Goal: Task Accomplishment & Management: Complete application form

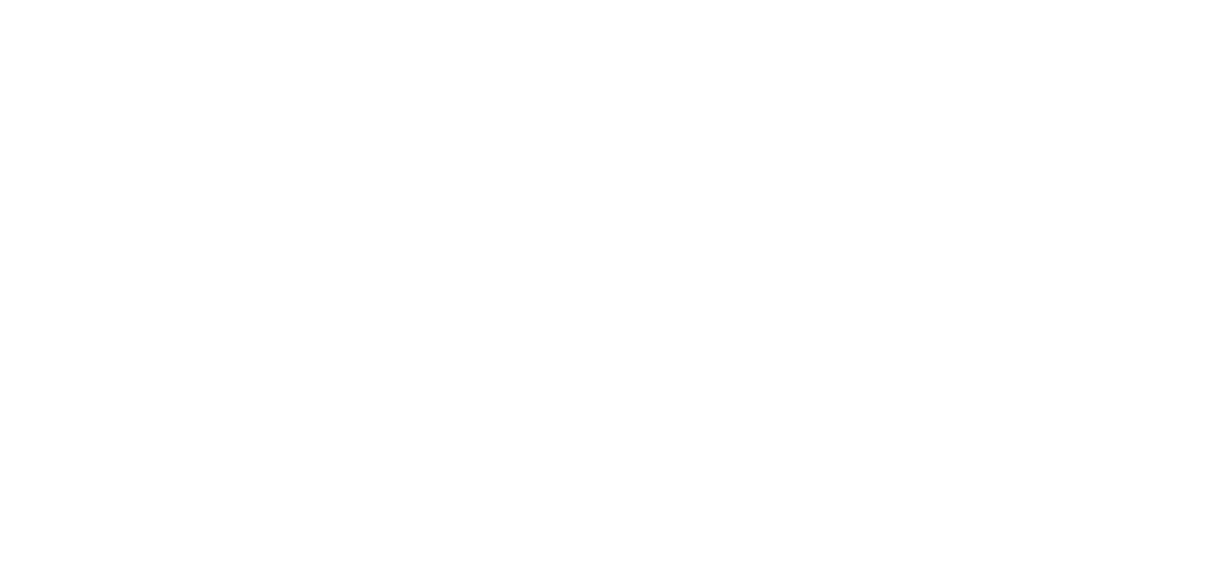
click at [0, 0] on html at bounding box center [0, 0] width 0 height 0
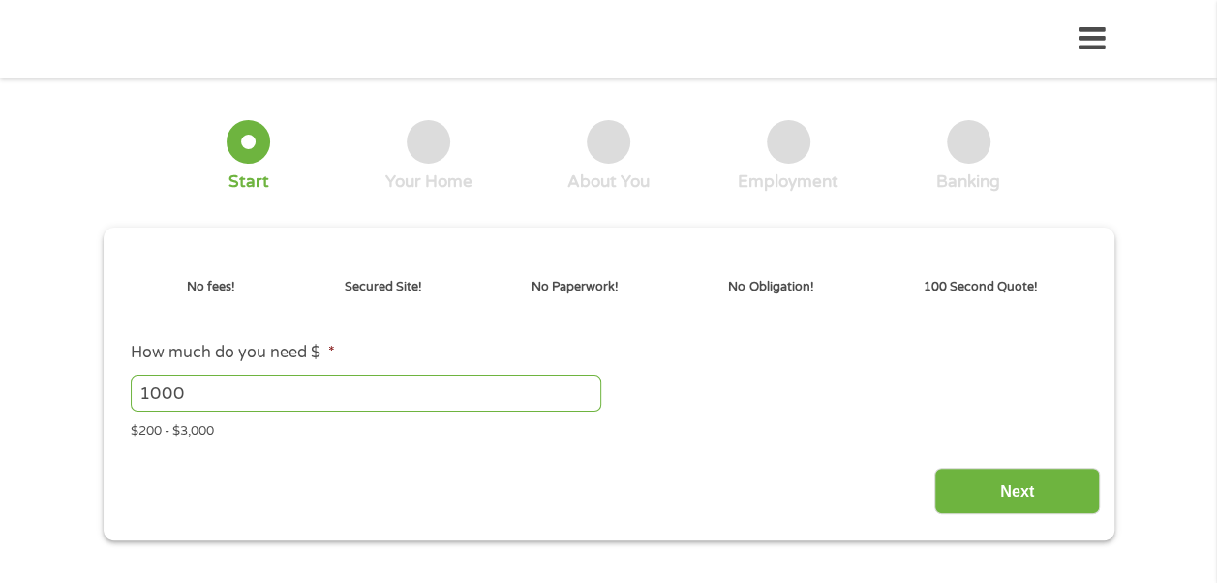
click at [634, 482] on div "Next" at bounding box center [608, 483] width 983 height 61
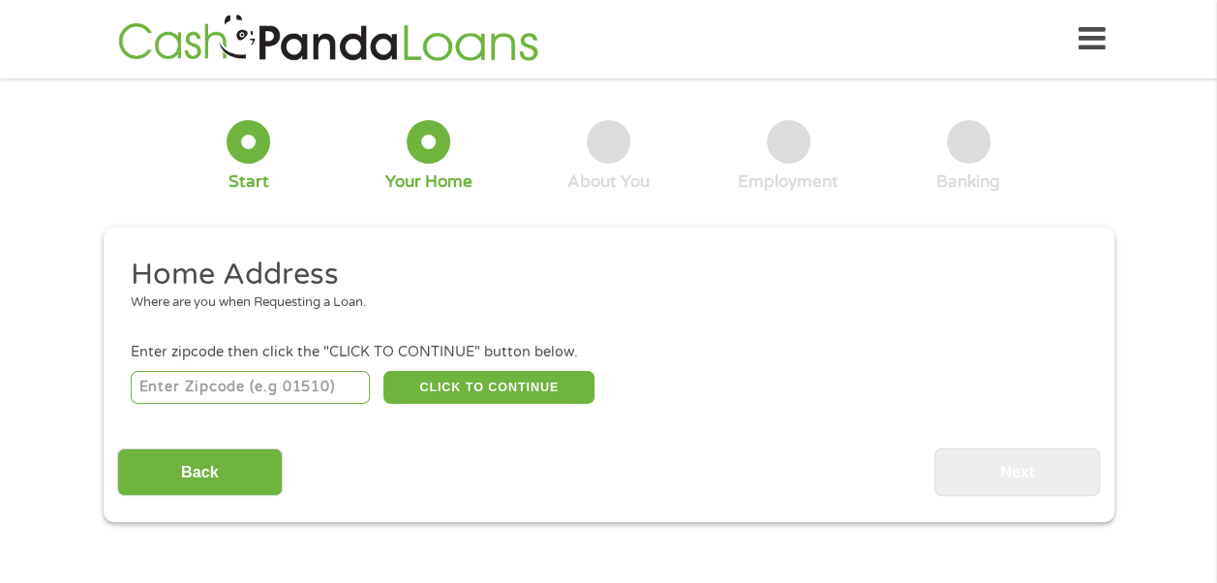
click at [184, 391] on input "number" at bounding box center [250, 387] width 239 height 33
type input "37841"
select select "[US_STATE]"
click at [553, 382] on button "CLICK TO CONTINUE" at bounding box center [488, 387] width 211 height 33
type input "37841"
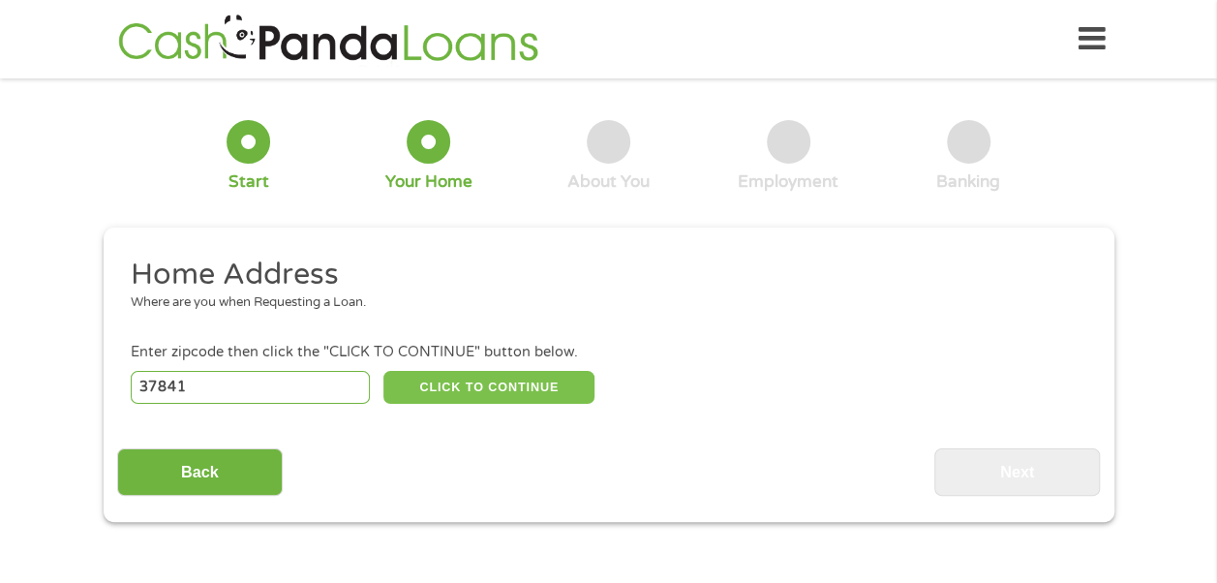
type input "Oneida"
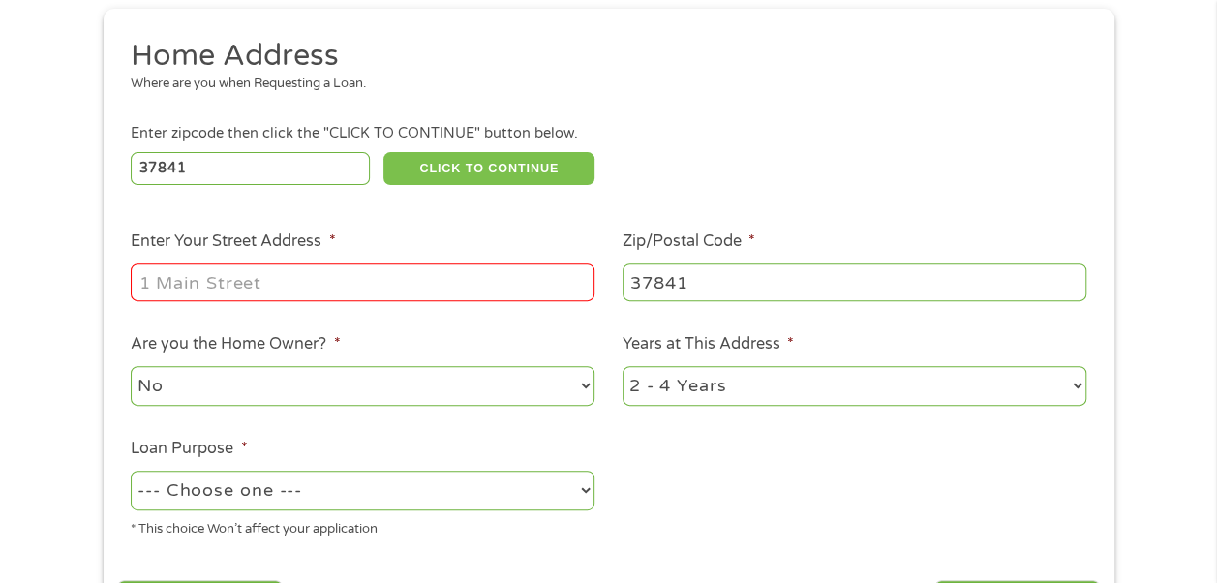
scroll to position [226, 0]
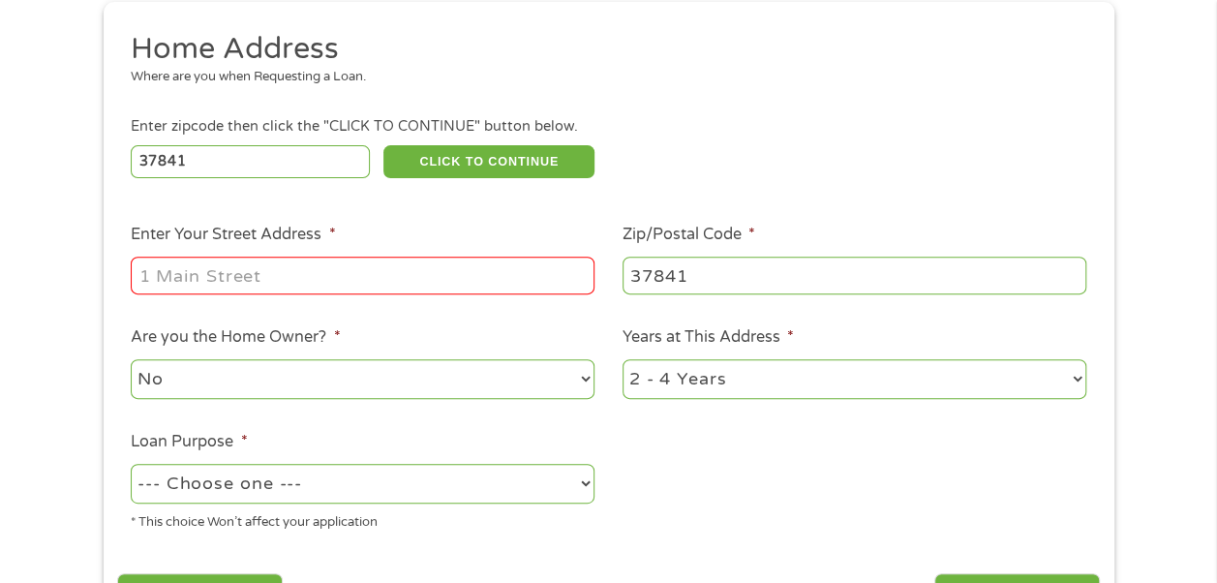
click at [174, 284] on input "Enter Your Street Address *" at bounding box center [363, 275] width 464 height 37
type input "[STREET_ADDRESS]"
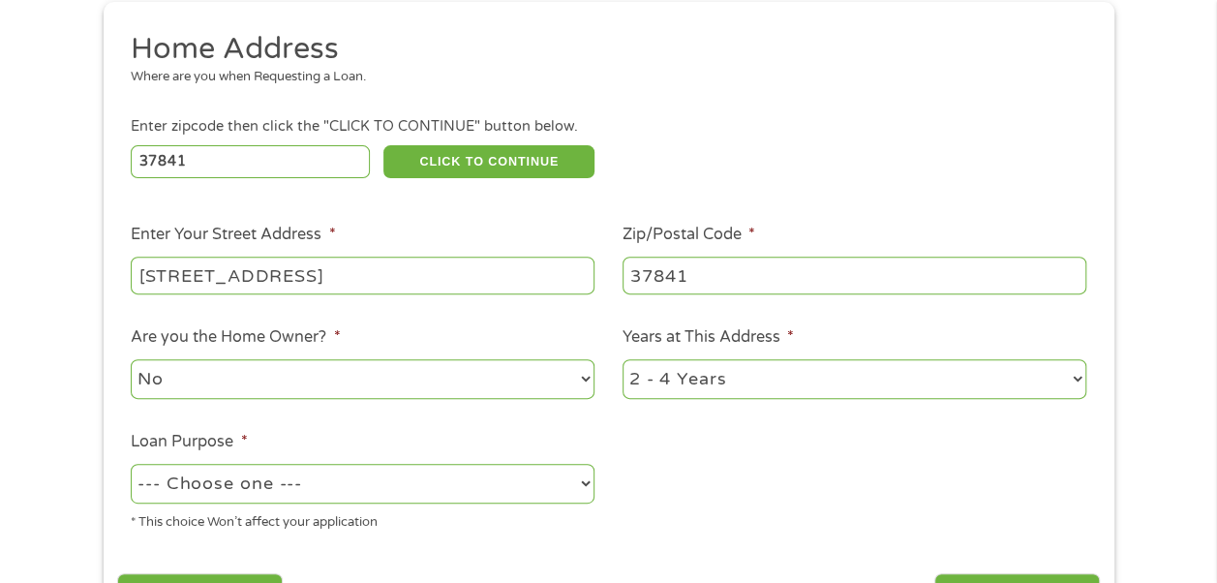
click at [222, 482] on select "--- Choose one --- Pay Bills Debt Consolidation Home Improvement Major Purchase…" at bounding box center [363, 484] width 464 height 40
select select "paybills"
click at [131, 465] on select "--- Choose one --- Pay Bills Debt Consolidation Home Improvement Major Purchase…" at bounding box center [363, 484] width 464 height 40
click at [298, 533] on div "* This choice Won’t affect your application" at bounding box center [363, 519] width 464 height 26
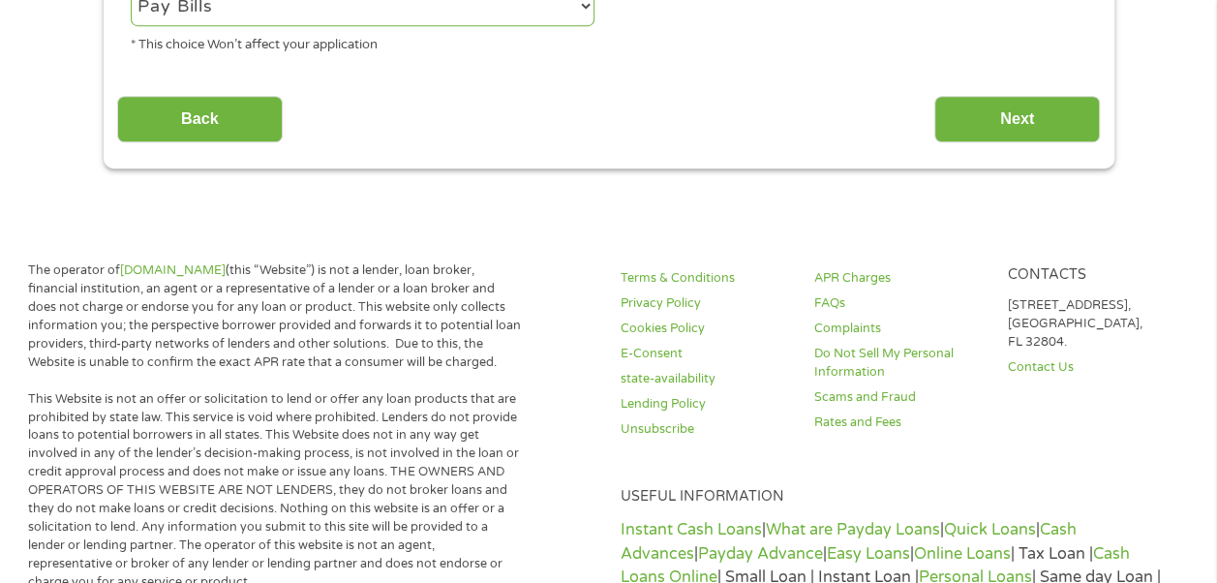
scroll to position [702, 0]
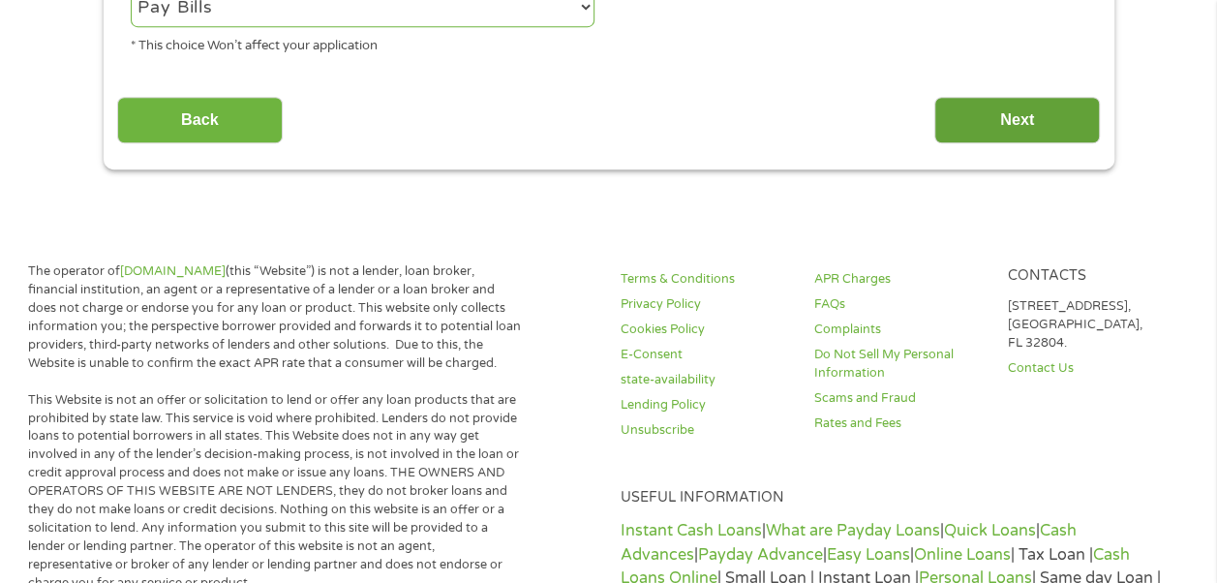
click at [1021, 130] on input "Next" at bounding box center [1018, 120] width 166 height 47
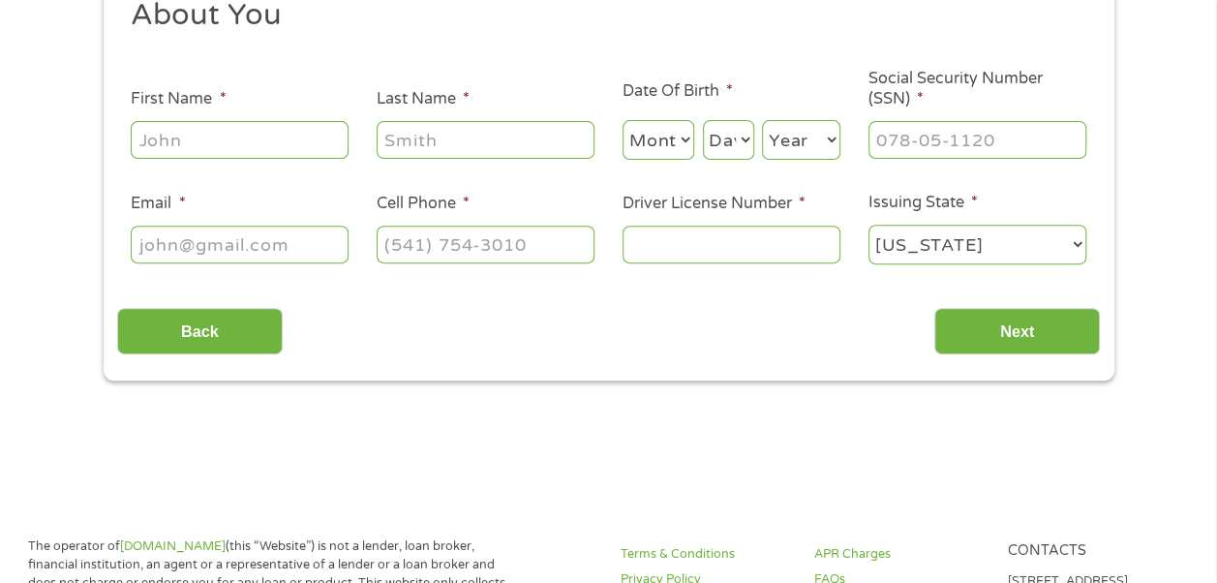
scroll to position [0, 0]
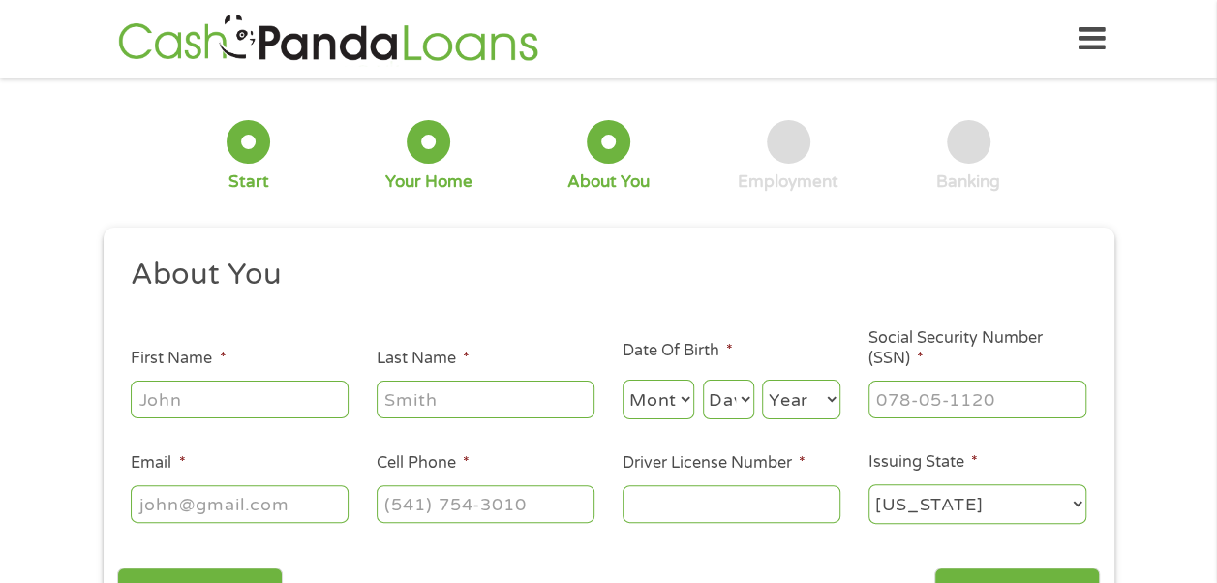
click at [215, 399] on input "First Name *" at bounding box center [240, 399] width 218 height 37
type input "[PERSON_NAME]"
type input "day"
type input "[EMAIL_ADDRESS][DOMAIN_NAME]"
type input "[PHONE_NUMBER]"
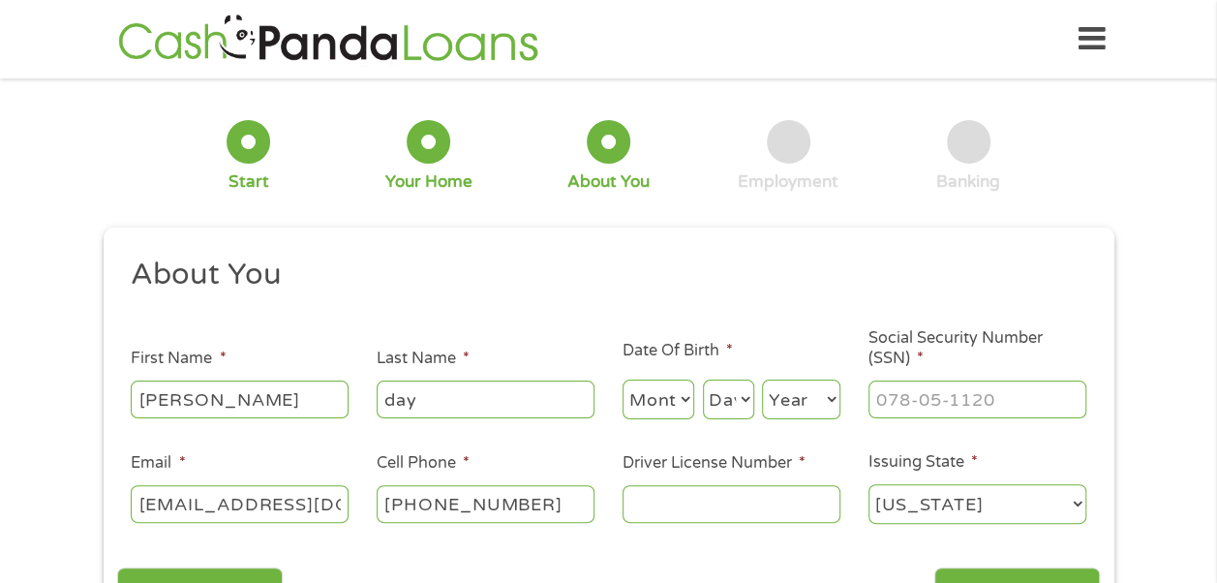
click at [664, 496] on input "Driver License Number *" at bounding box center [732, 503] width 218 height 37
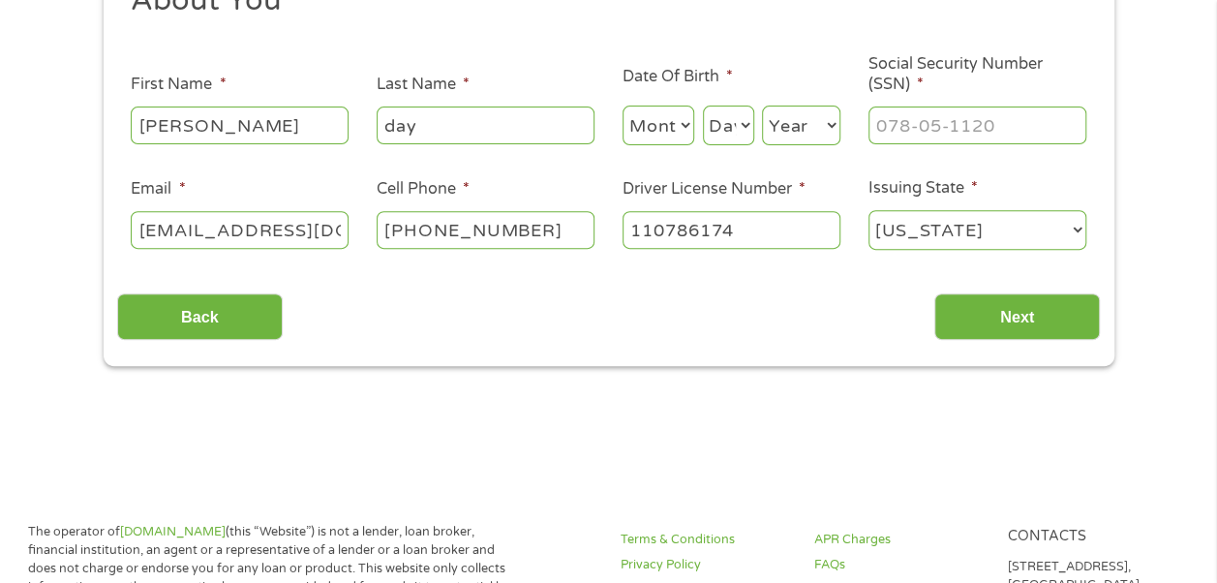
scroll to position [275, 0]
type input "110786174"
click at [912, 125] on input "Social Security Number (SSN) *" at bounding box center [978, 124] width 218 height 37
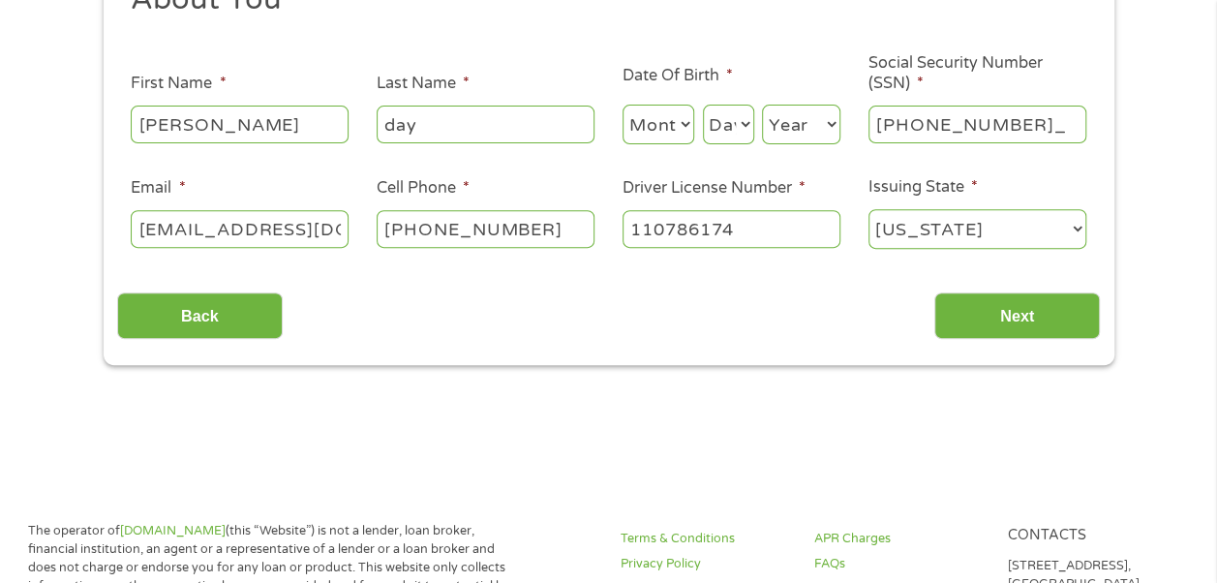
type input "415-45-1503"
click at [1011, 322] on input "Next" at bounding box center [1018, 315] width 166 height 47
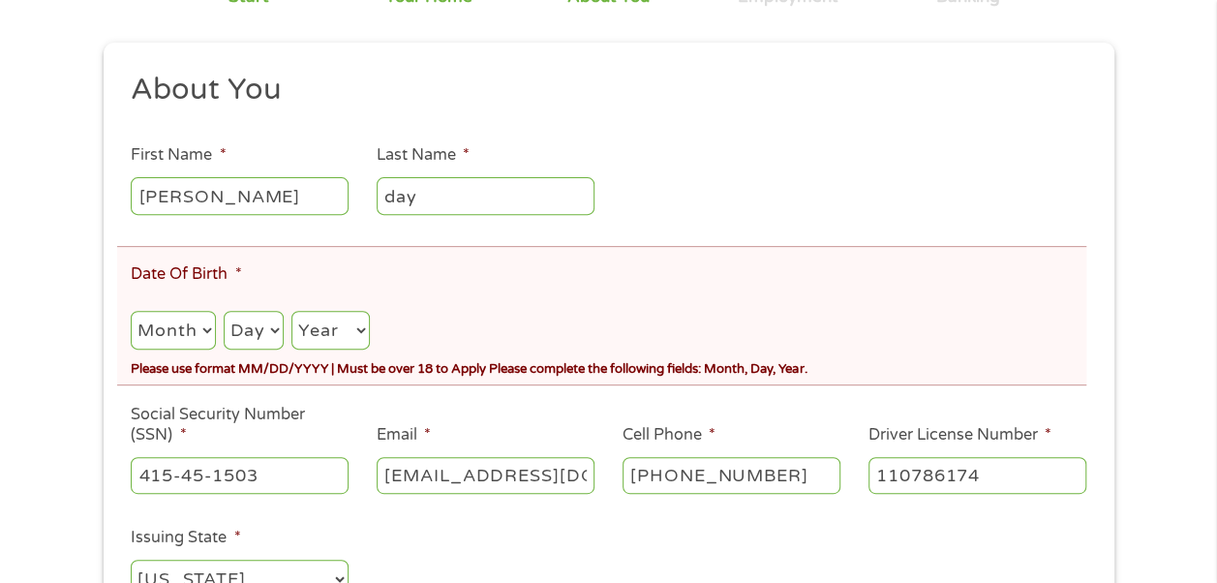
scroll to position [260, 0]
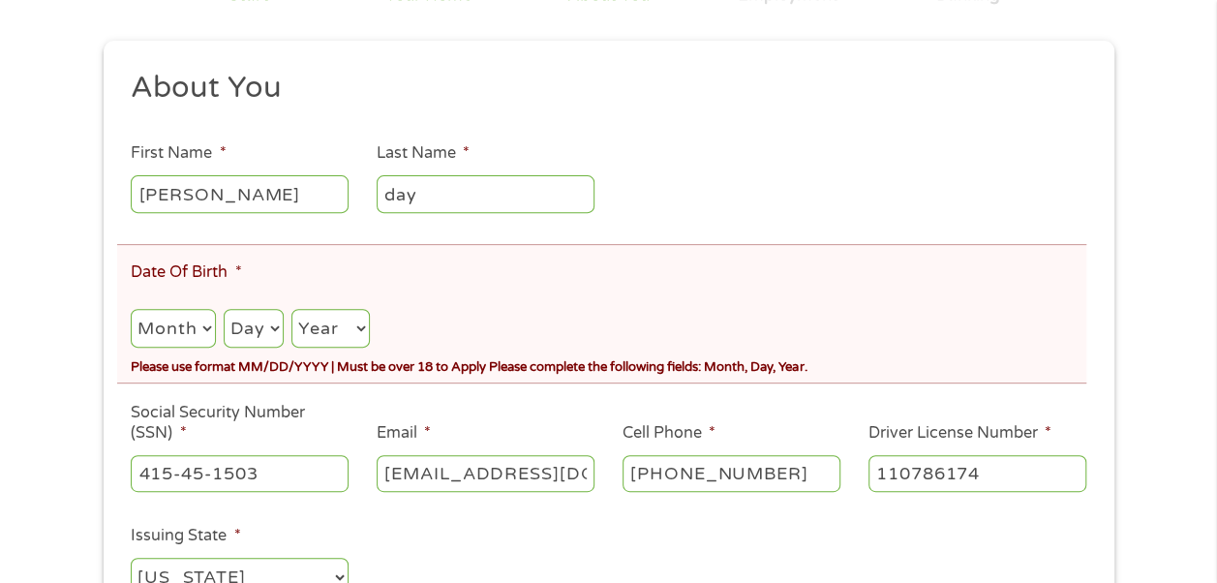
click at [182, 322] on select "Month 1 2 3 4 5 6 7 8 9 10 11 12" at bounding box center [173, 329] width 84 height 40
select select "10"
click at [131, 309] on select "Month 1 2 3 4 5 6 7 8 9 10 11 12" at bounding box center [173, 329] width 84 height 40
click at [259, 333] on select "Day 1 2 3 4 5 6 7 8 9 10 11 12 13 14 15 16 17 18 19 20 21 22 23 24 25 26 27 28 …" at bounding box center [254, 329] width 60 height 40
select select "31"
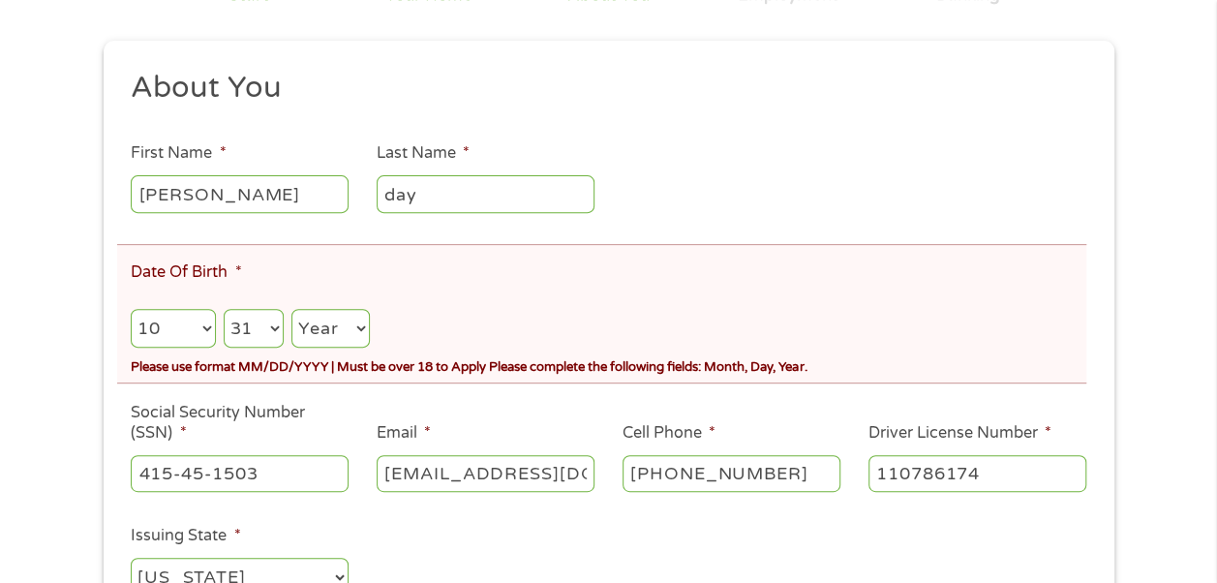
click at [224, 309] on select "Day 1 2 3 4 5 6 7 8 9 10 11 12 13 14 15 16 17 18 19 20 21 22 23 24 25 26 27 28 …" at bounding box center [254, 329] width 60 height 40
click at [347, 337] on select "Year [DATE] 2006 2005 2004 2003 2002 2001 2000 1999 1998 1997 1996 1995 1994 19…" at bounding box center [330, 329] width 78 height 40
select select "1984"
click at [292, 309] on select "Year [DATE] 2006 2005 2004 2003 2002 2001 2000 1999 1998 1997 1996 1995 1994 19…" at bounding box center [330, 329] width 78 height 40
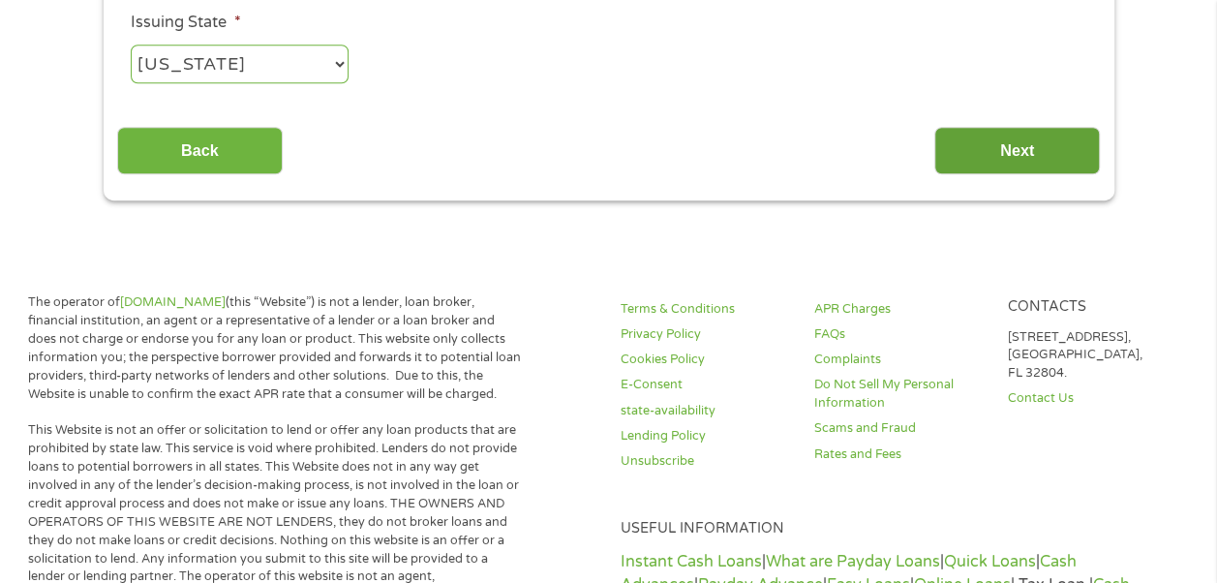
click at [1044, 157] on input "Next" at bounding box center [1018, 150] width 166 height 47
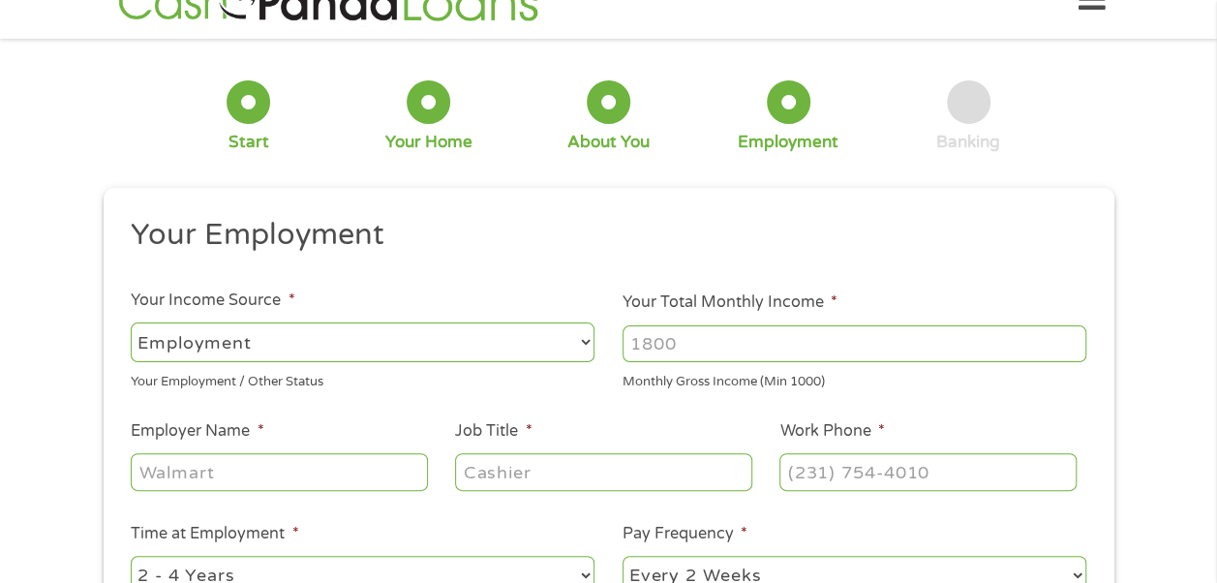
scroll to position [0, 0]
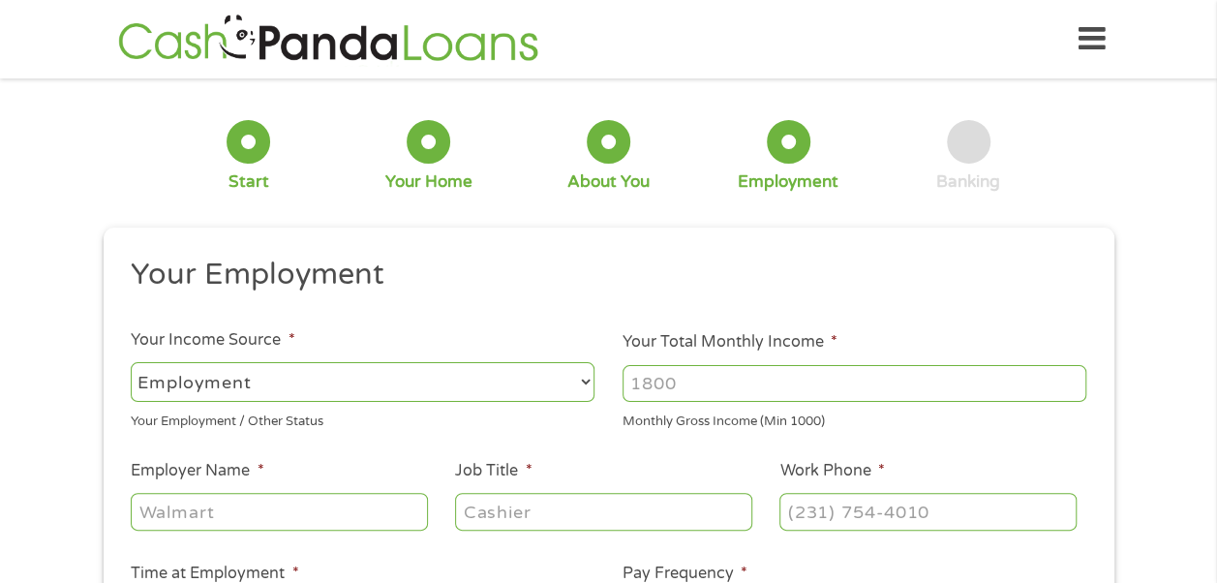
click at [261, 382] on select "--- Choose one --- Employment [DEMOGRAPHIC_DATA] Benefits" at bounding box center [363, 382] width 464 height 40
click at [131, 362] on select "--- Choose one --- Employment [DEMOGRAPHIC_DATA] Benefits" at bounding box center [363, 382] width 464 height 40
click at [190, 508] on input "Employer Name *" at bounding box center [279, 511] width 296 height 37
type input "[PERSON_NAME] hard [PERSON_NAME]"
click at [705, 375] on input "Your Total Monthly Income *" at bounding box center [855, 383] width 464 height 37
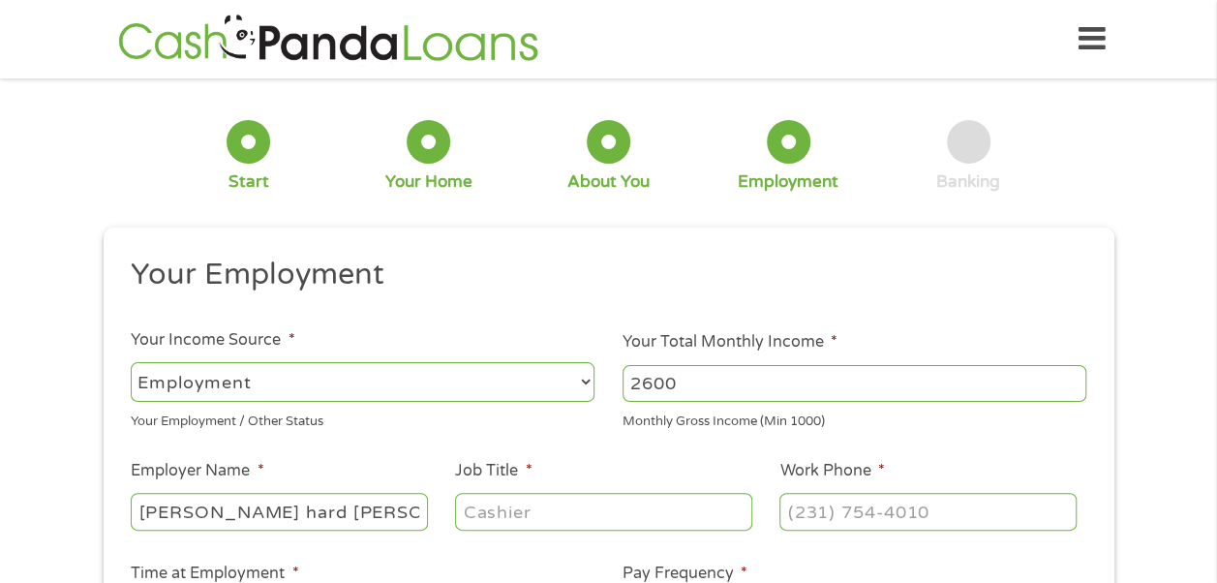
type input "2600"
click at [541, 507] on input "Job Title *" at bounding box center [603, 511] width 296 height 37
type input "laboer"
click at [818, 505] on input "Work Phone *" at bounding box center [928, 511] width 296 height 37
type input "[PHONE_NUMBER]"
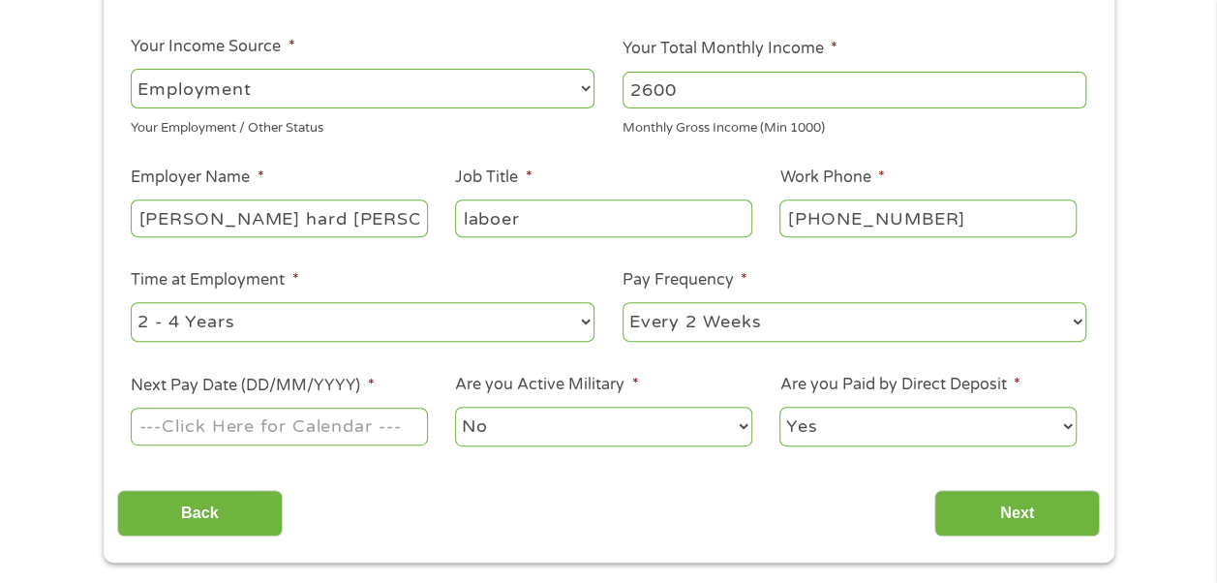
scroll to position [294, 0]
click at [225, 421] on input "Next Pay Date (DD/MM/YYYY) *" at bounding box center [279, 425] width 296 height 37
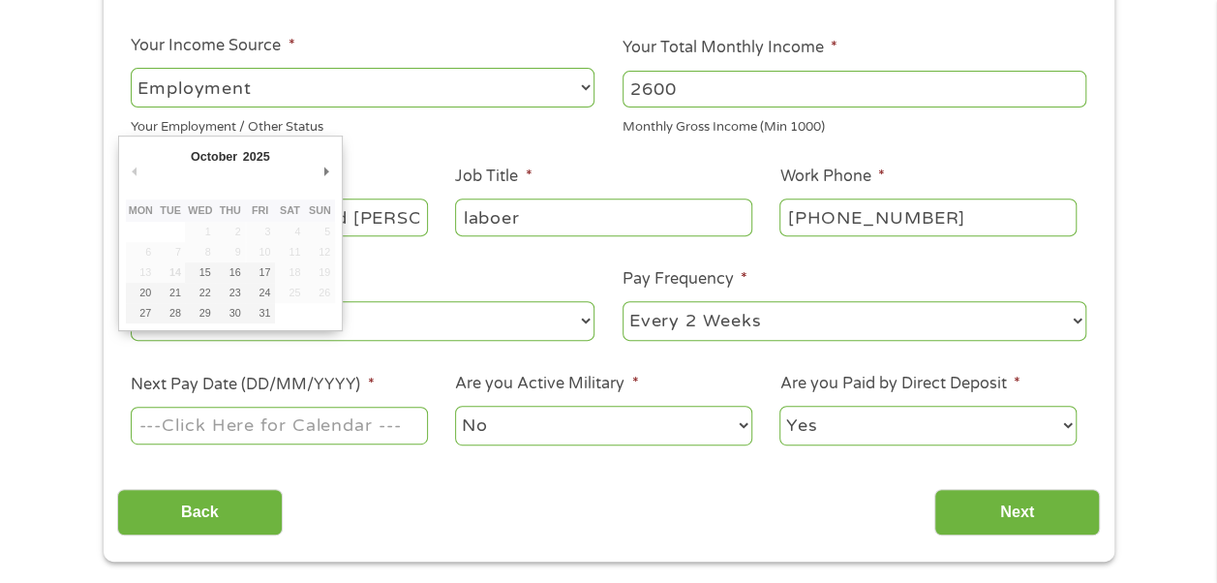
type input "[DATE]"
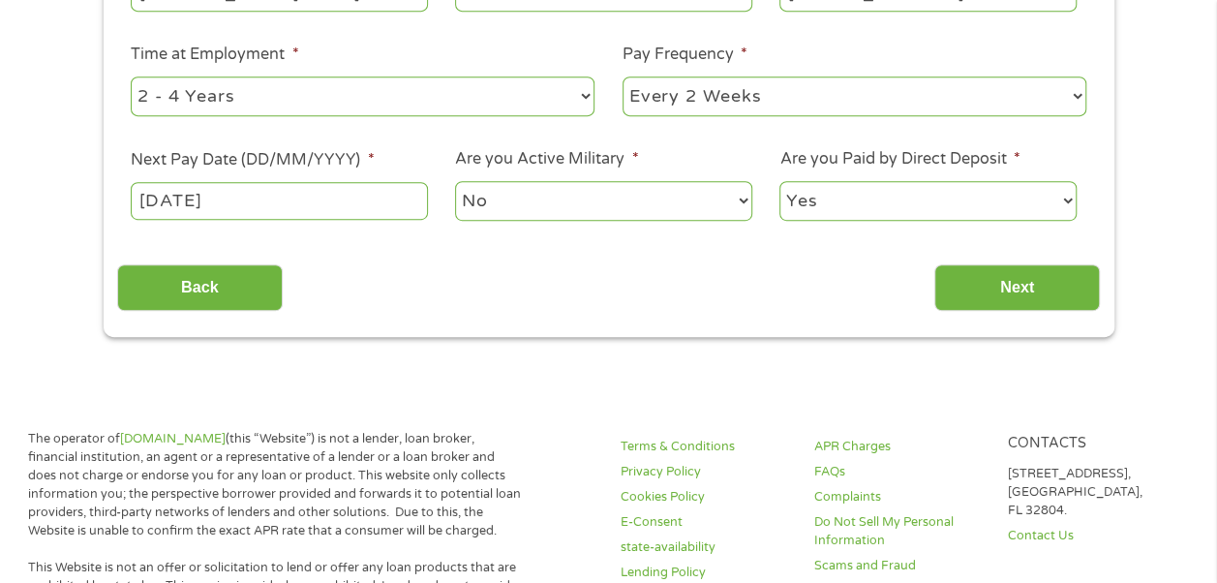
scroll to position [548, 0]
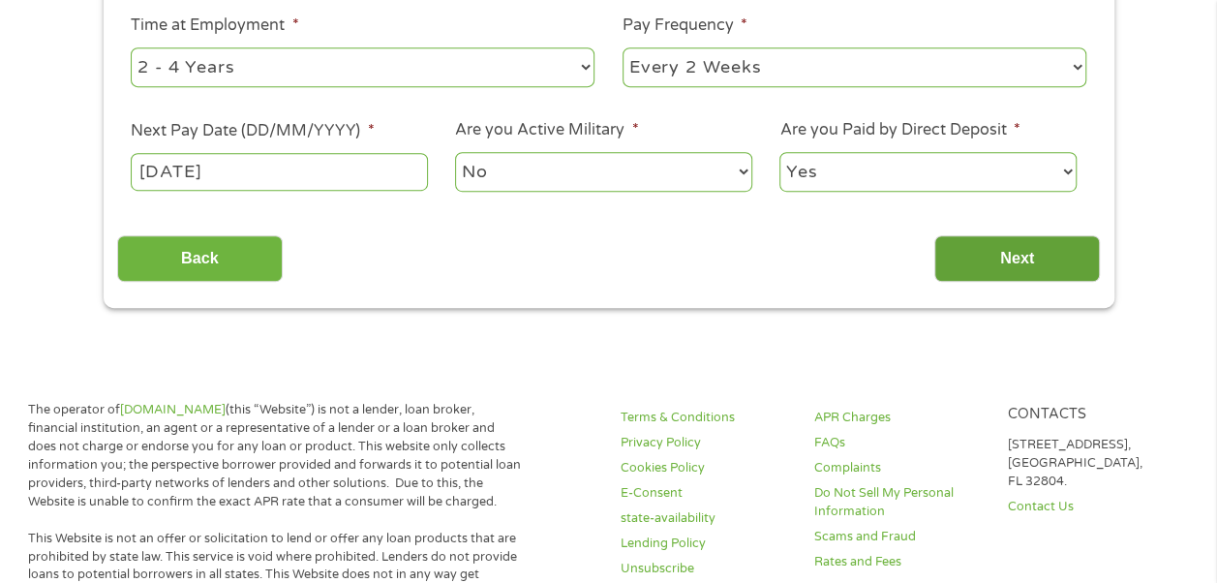
click at [1018, 258] on input "Next" at bounding box center [1018, 258] width 166 height 47
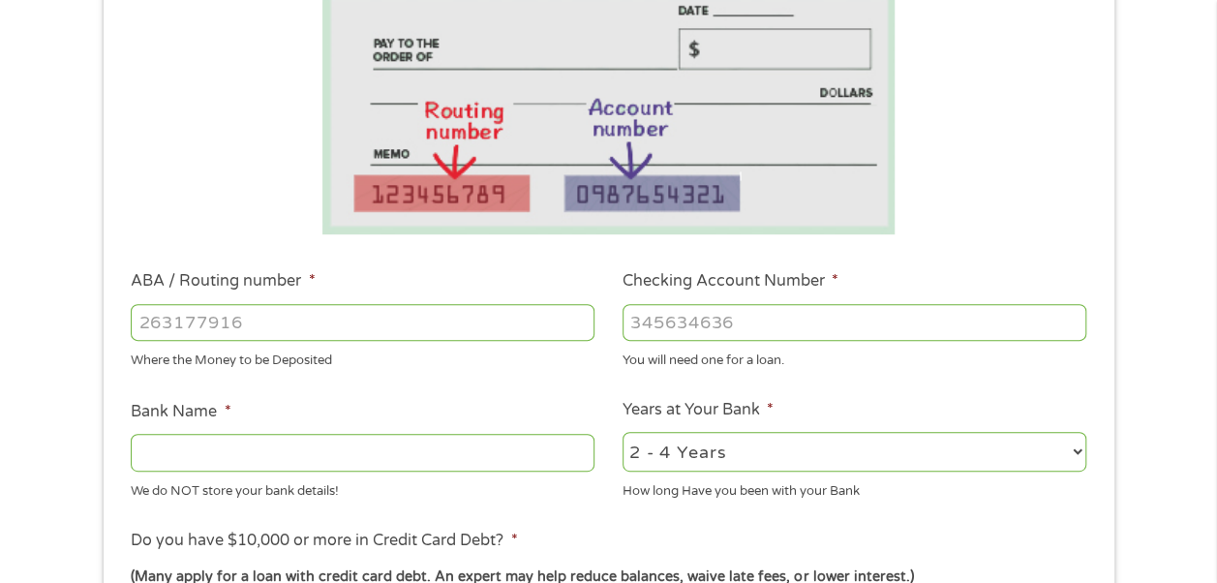
scroll to position [354, 0]
click at [183, 310] on input "ABA / Routing number *" at bounding box center [363, 320] width 464 height 37
type input "041215663"
type input "[PERSON_NAME] BANK"
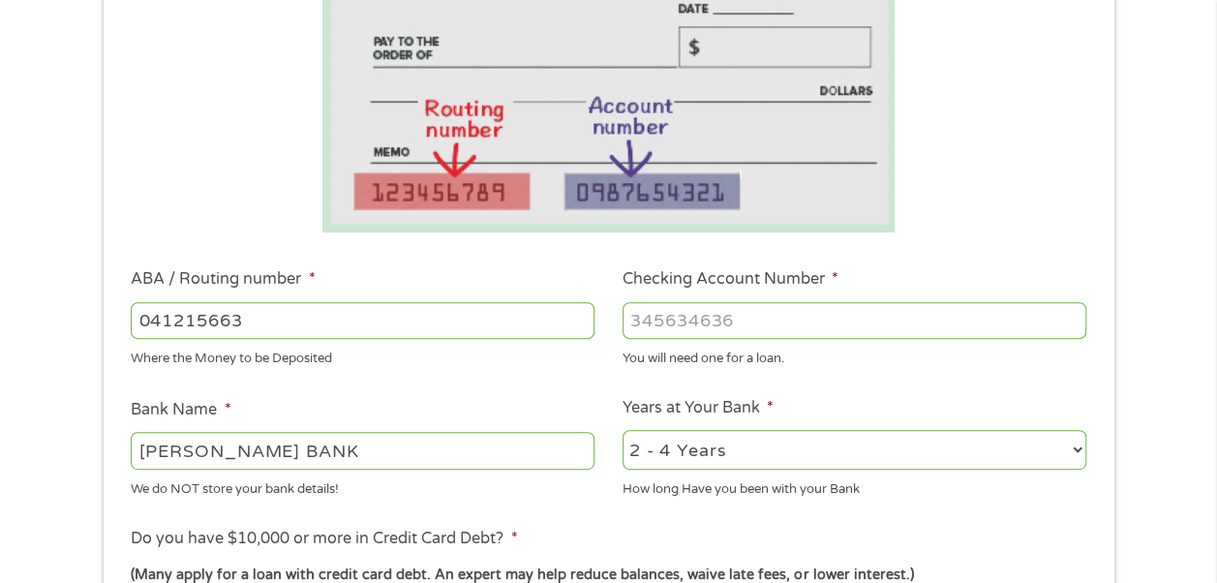
type input "041215663"
click at [688, 316] on input "Checking Account Number *" at bounding box center [855, 320] width 464 height 37
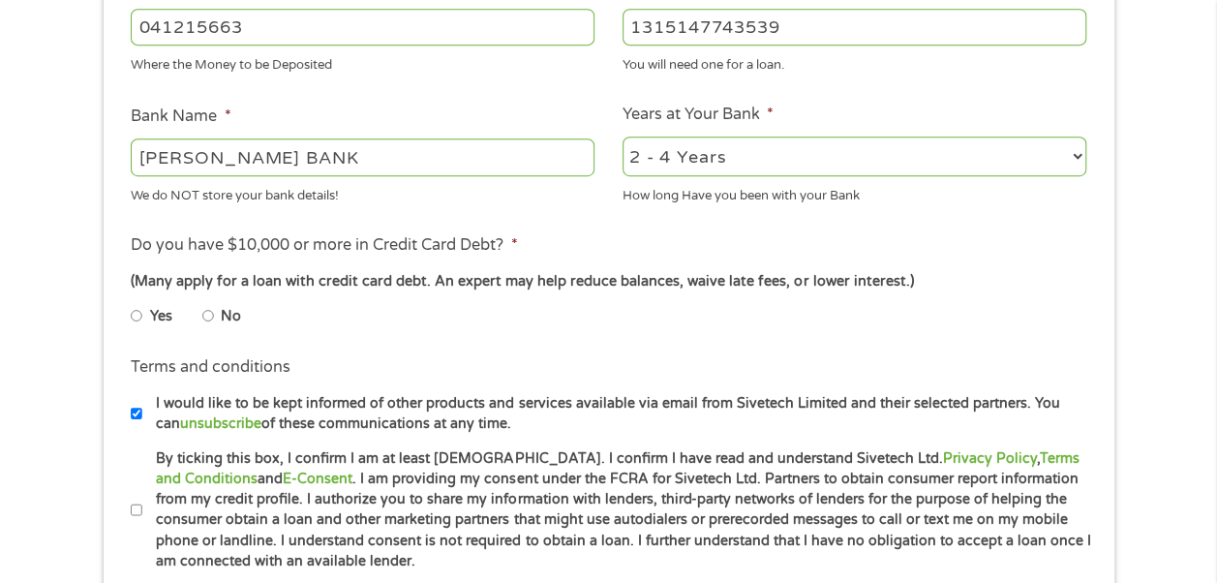
scroll to position [649, 0]
type input "1315147743539"
click at [225, 311] on label "No" at bounding box center [231, 315] width 20 height 21
click at [214, 311] on input "No" at bounding box center [208, 314] width 12 height 31
radio input "true"
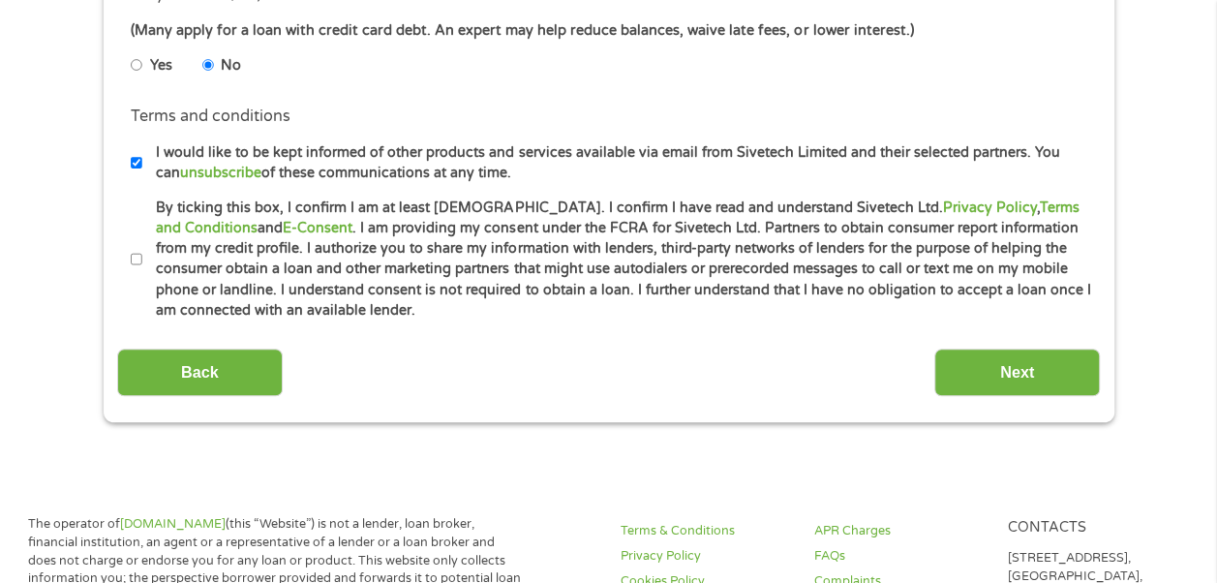
scroll to position [914, 0]
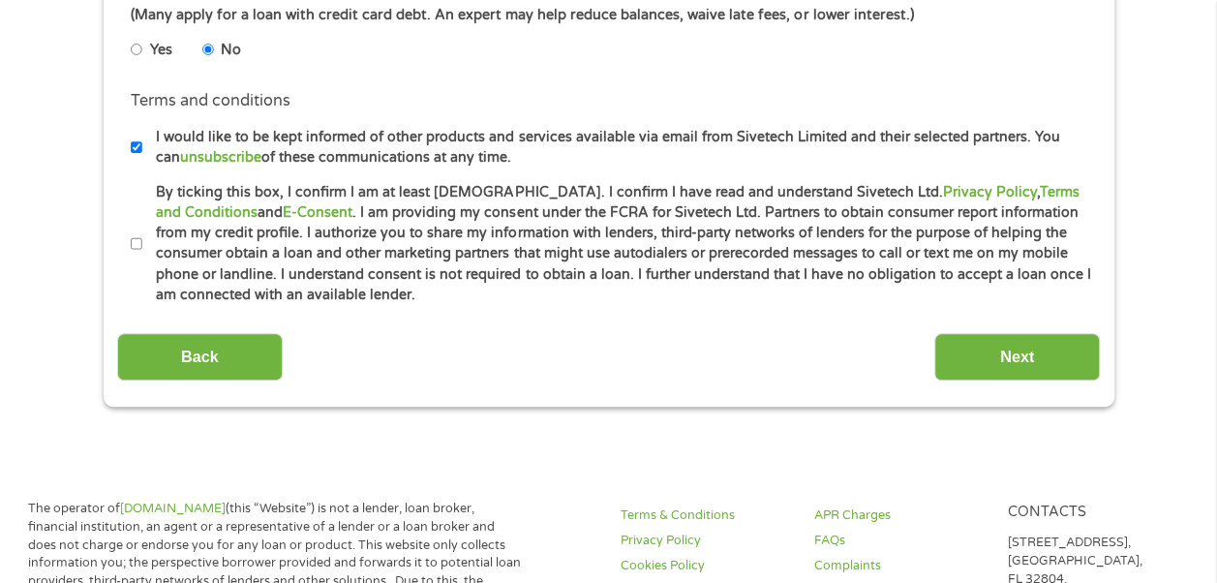
click at [138, 240] on input "By ticking this box, I confirm I am at least [DEMOGRAPHIC_DATA]. I confirm I ha…" at bounding box center [137, 244] width 12 height 31
checkbox input "true"
click at [996, 360] on input "Next" at bounding box center [1018, 356] width 166 height 47
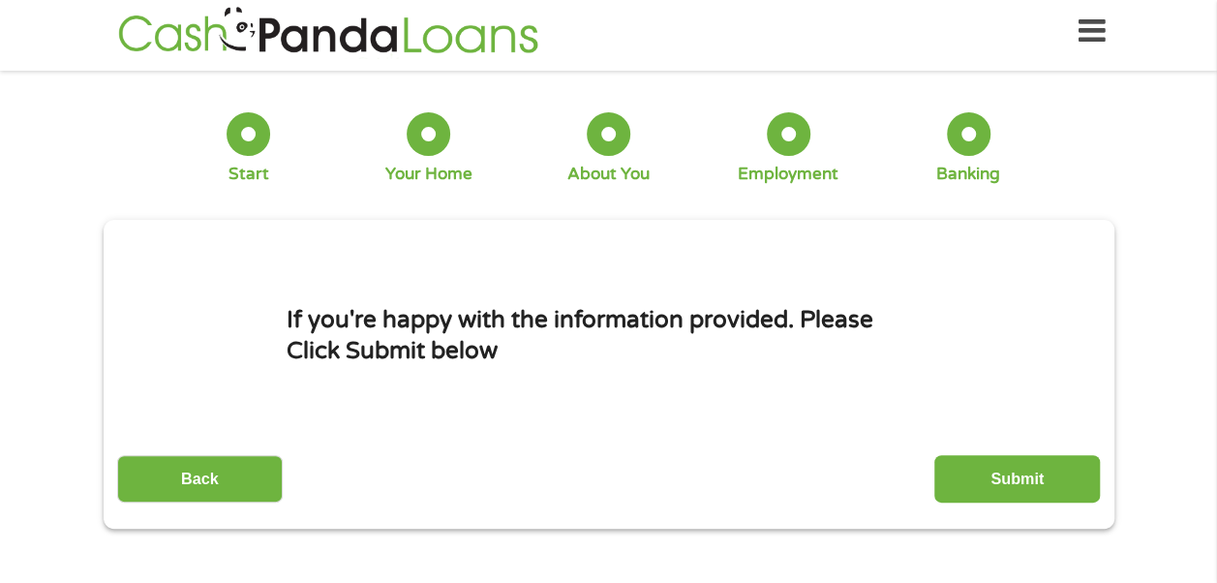
scroll to position [0, 0]
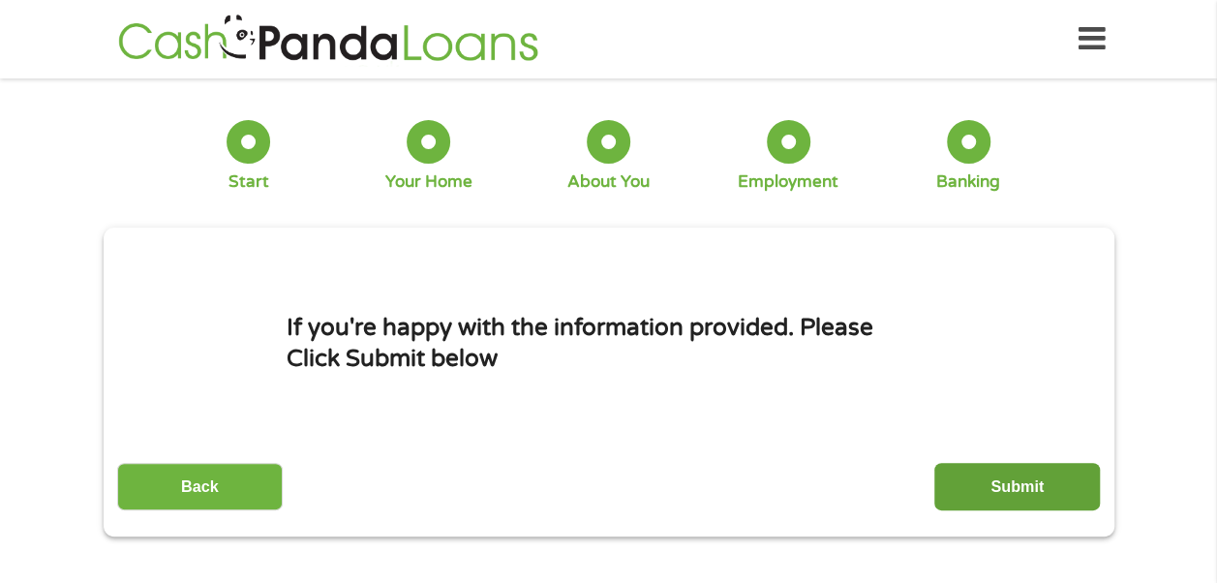
click at [997, 489] on input "Submit" at bounding box center [1018, 486] width 166 height 47
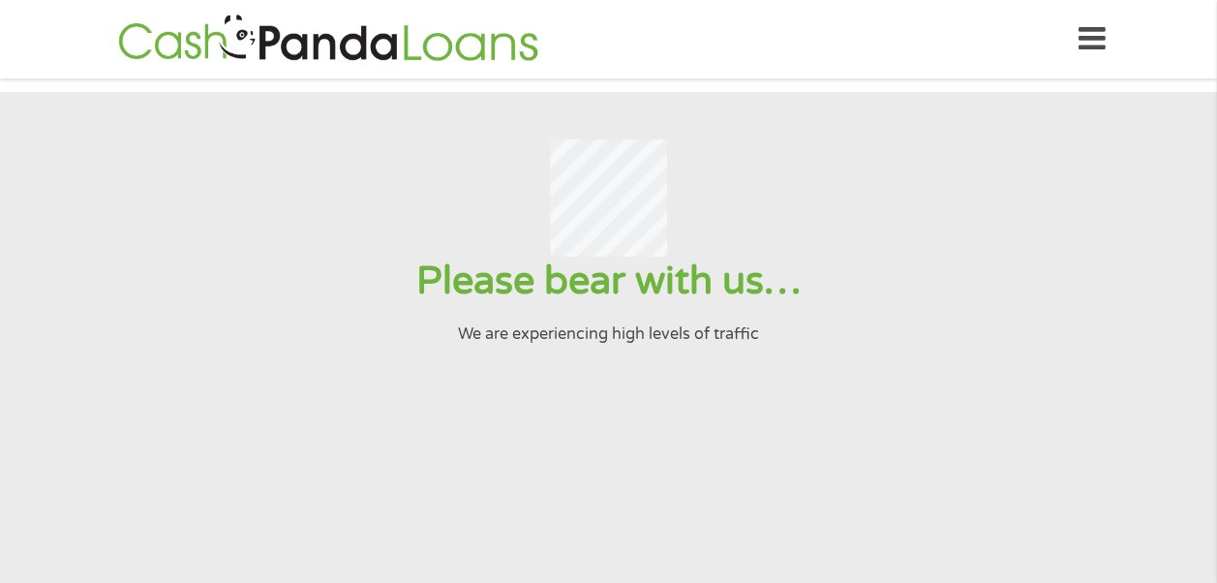
click at [1096, 46] on icon at bounding box center [1092, 38] width 27 height 47
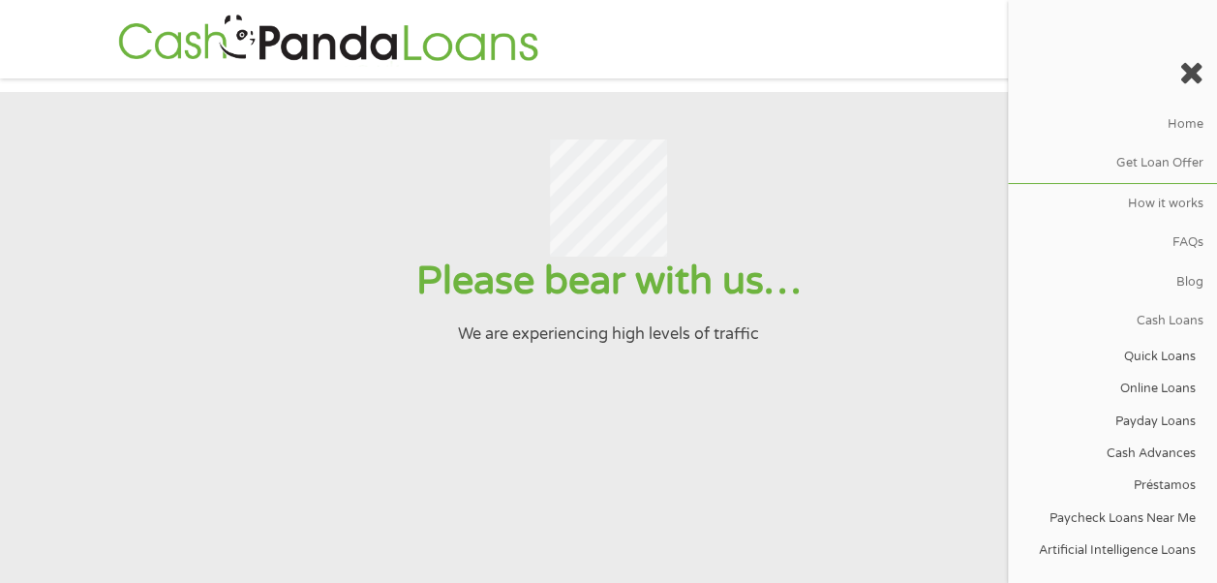
click at [1199, 64] on icon at bounding box center [1192, 72] width 24 height 31
